Goal: Navigation & Orientation: Find specific page/section

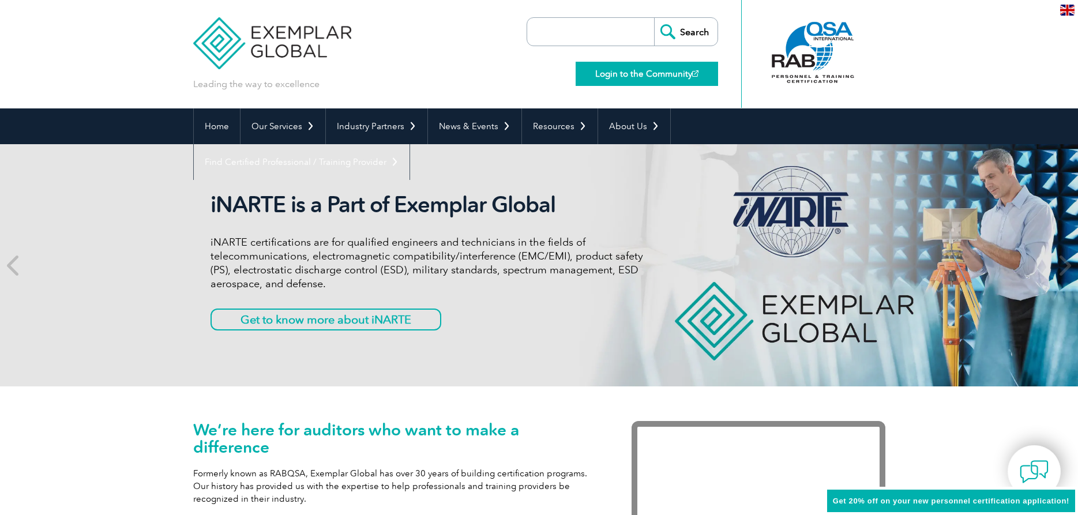
click at [675, 74] on link "Login to the Community" at bounding box center [647, 74] width 142 height 24
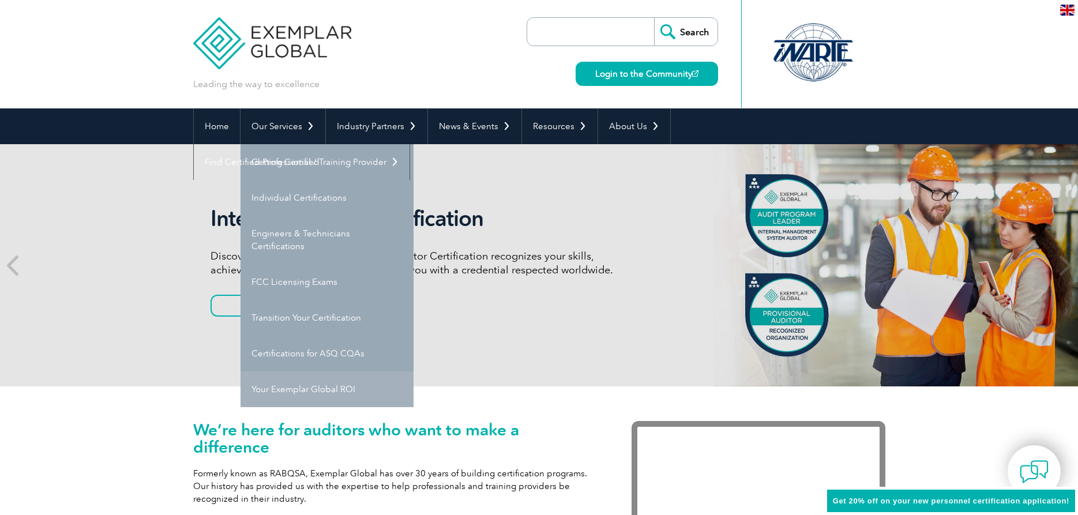
click at [321, 389] on link "Your Exemplar Global ROI" at bounding box center [327, 389] width 173 height 36
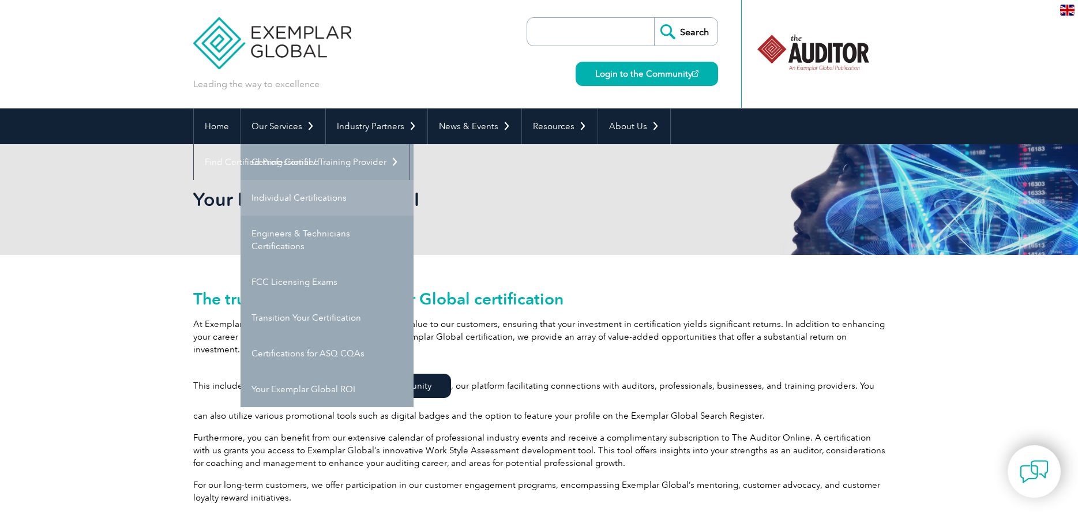
click at [303, 201] on link "Individual Certifications" at bounding box center [327, 198] width 173 height 36
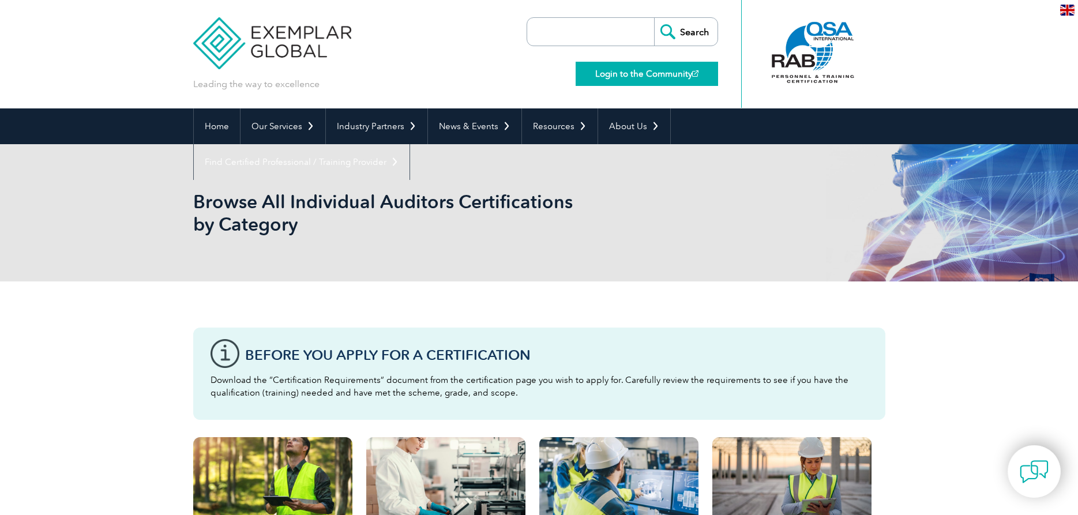
click at [621, 70] on link "Login to the Community" at bounding box center [647, 74] width 142 height 24
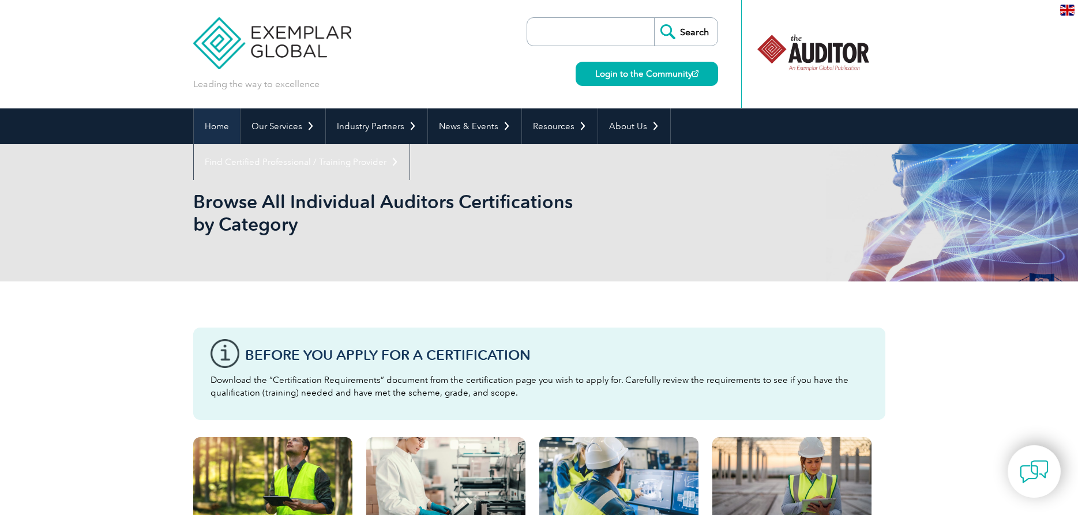
click at [228, 126] on link "Home" at bounding box center [217, 126] width 46 height 36
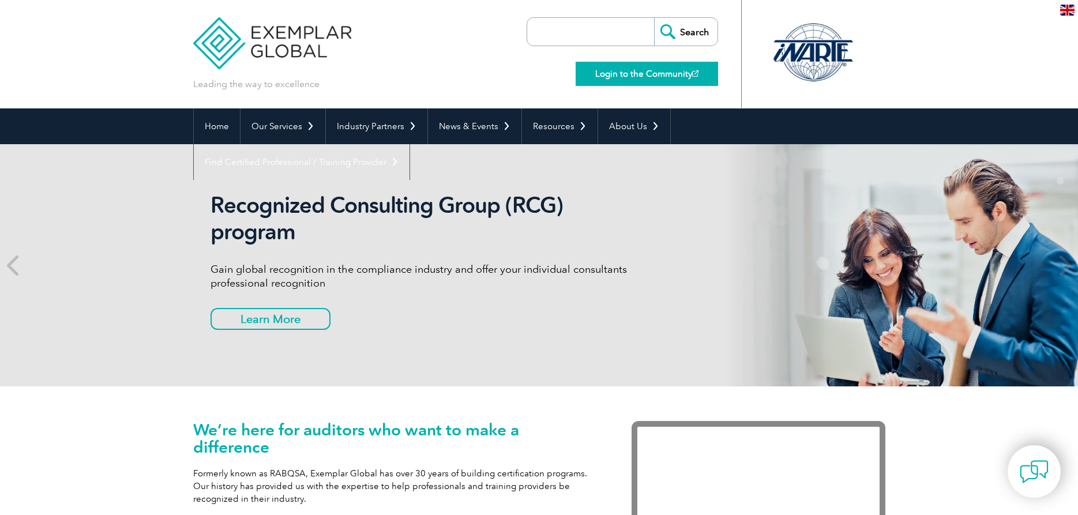
click at [629, 72] on link "Login to the Community" at bounding box center [647, 74] width 142 height 24
